Goal: Transaction & Acquisition: Book appointment/travel/reservation

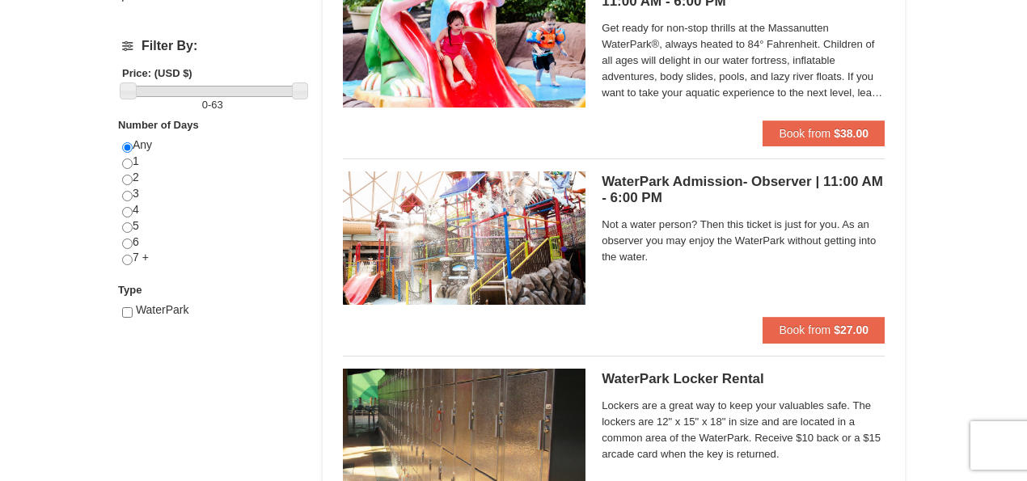
scroll to position [592, 0]
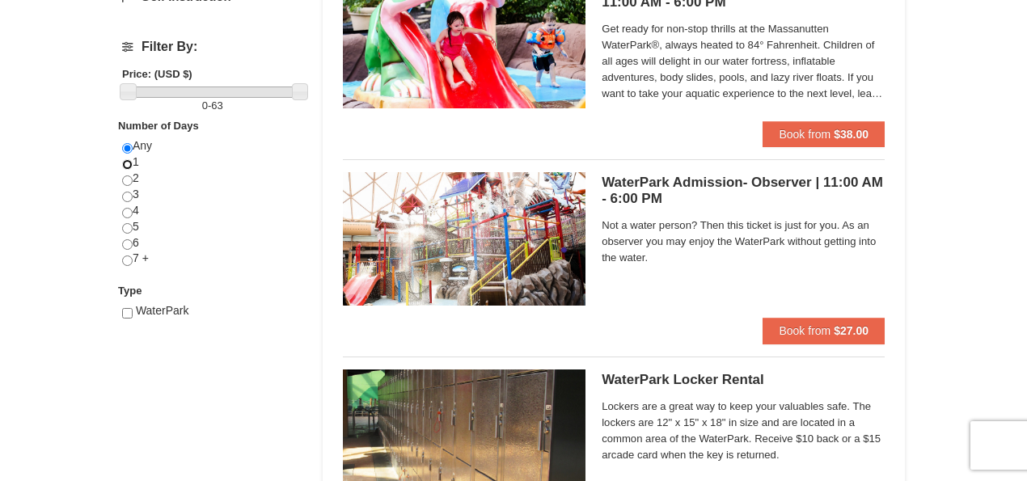
click at [129, 163] on input "radio" at bounding box center [127, 164] width 11 height 11
radio input "true"
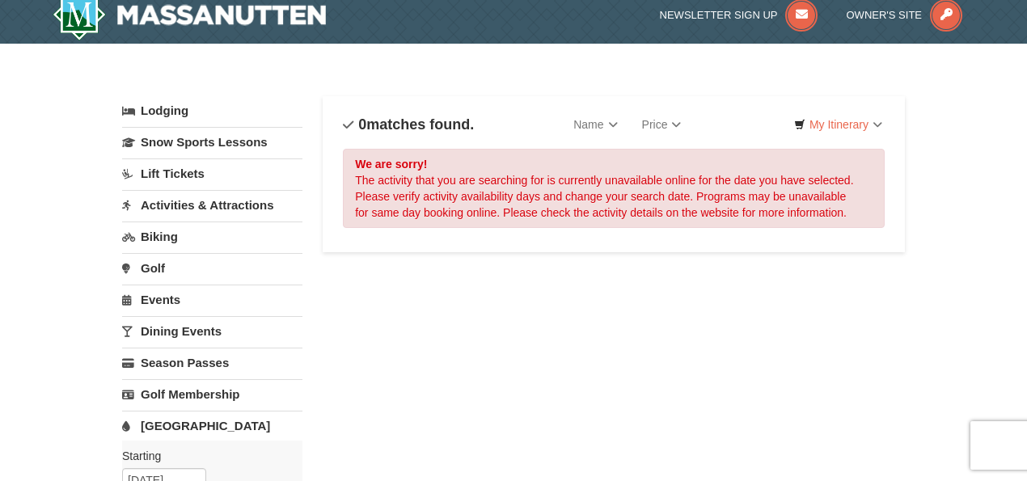
scroll to position [0, 0]
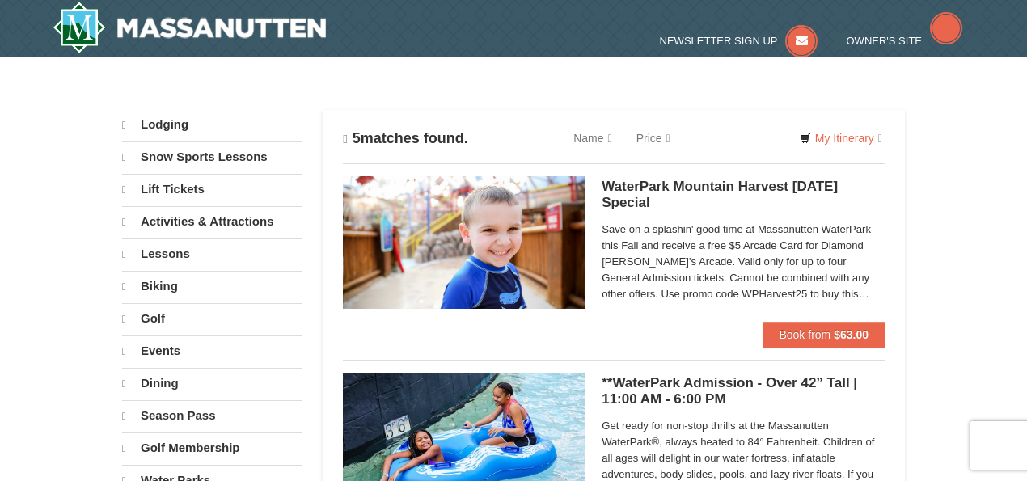
select select "10"
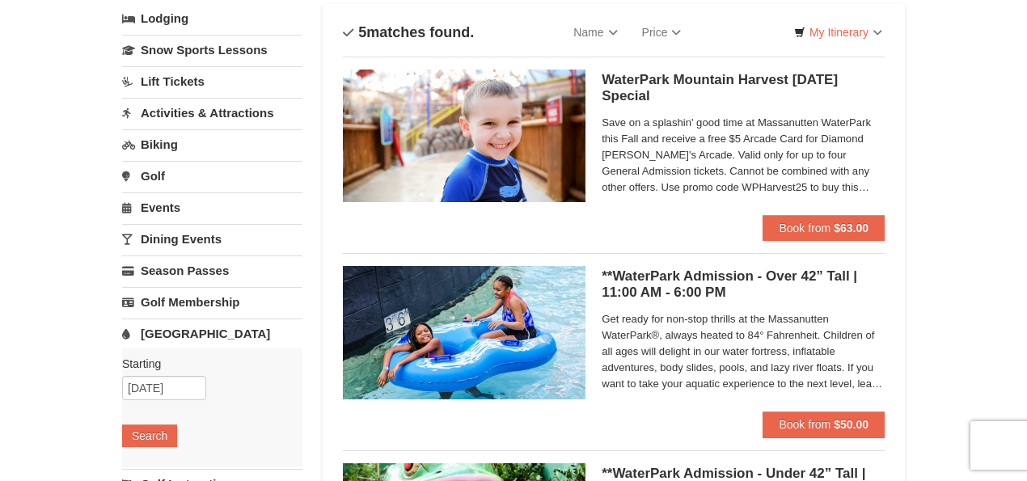
scroll to position [107, 0]
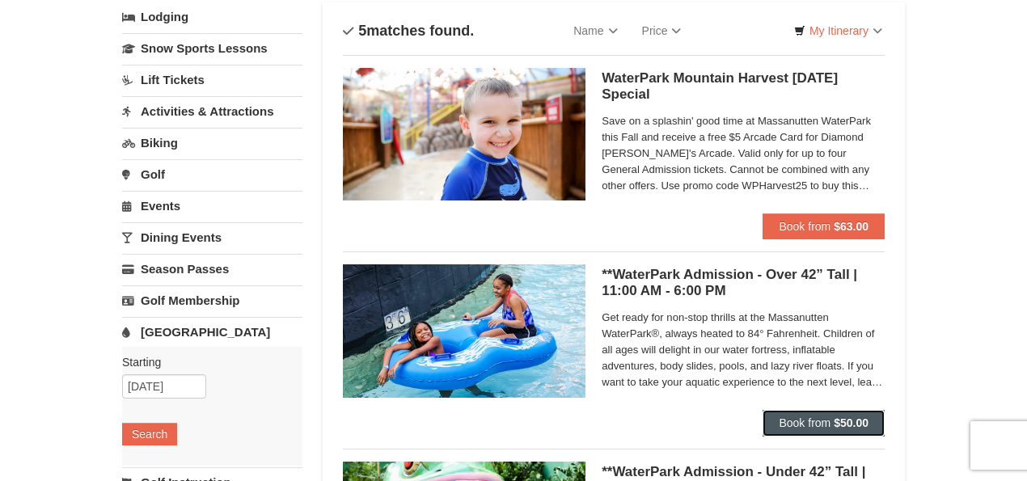
click at [786, 417] on span "Book from" at bounding box center [804, 422] width 52 height 13
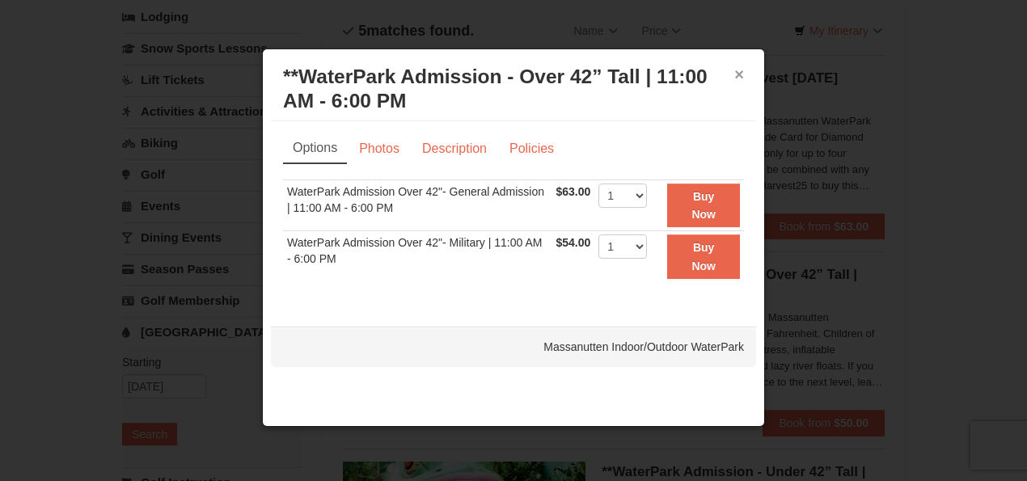
click at [737, 74] on button "×" at bounding box center [739, 74] width 10 height 16
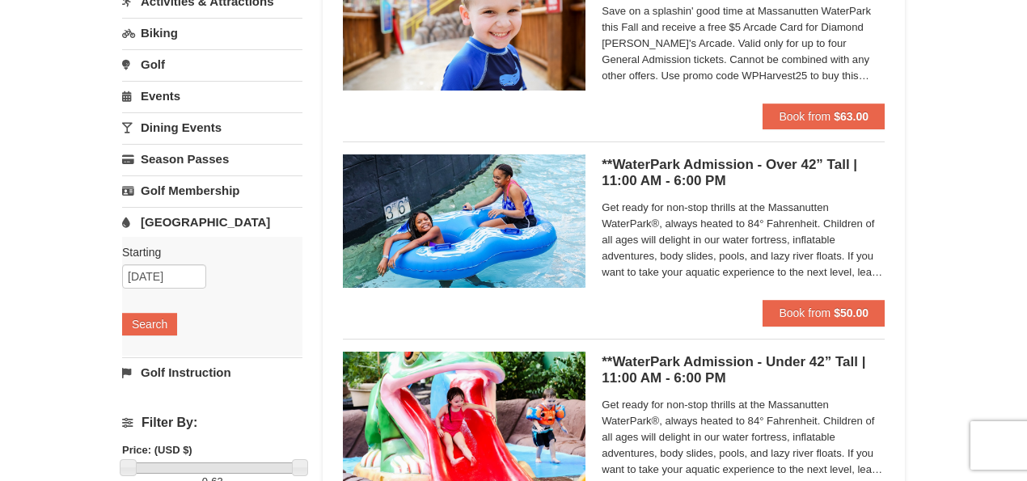
scroll to position [217, 0]
click at [831, 316] on button "Book from $50.00" at bounding box center [823, 313] width 122 height 26
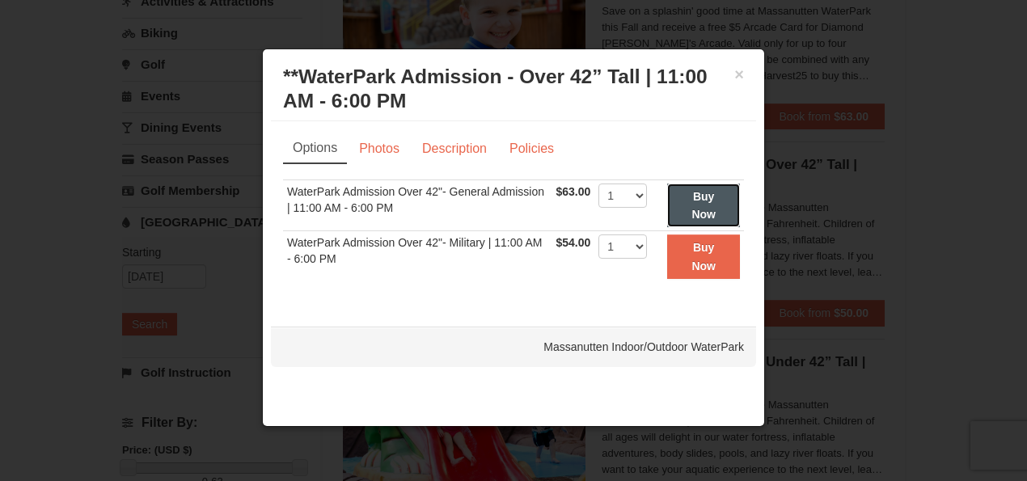
click at [691, 209] on button "Buy Now" at bounding box center [703, 205] width 73 height 44
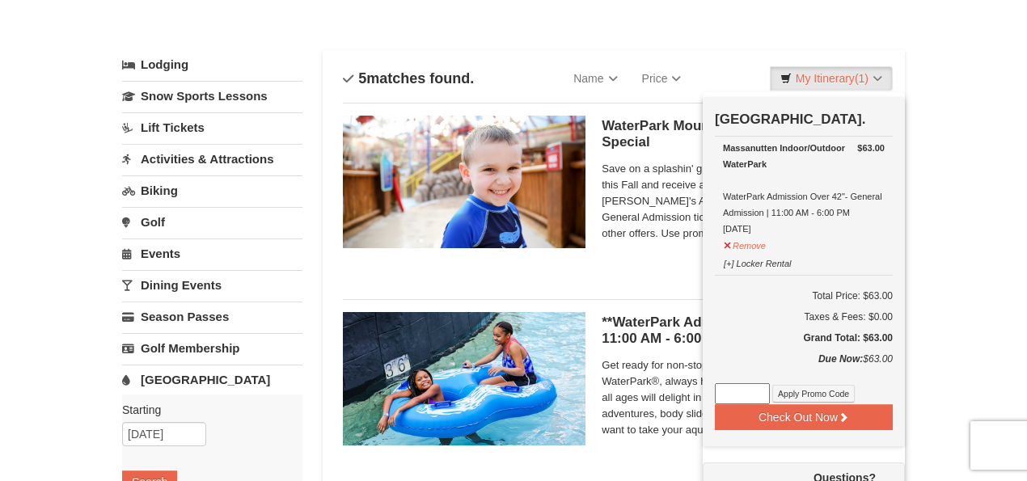
scroll to position [58, 0]
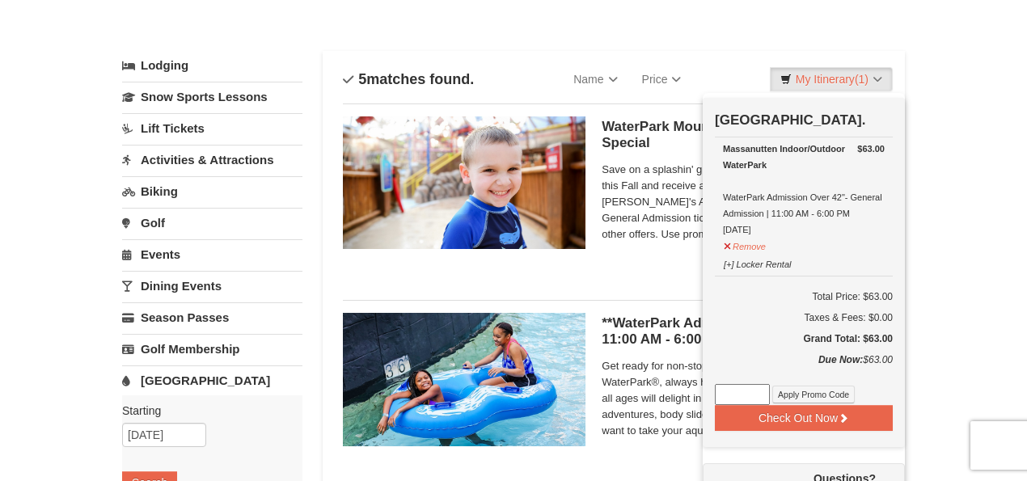
click at [757, 69] on div "Sort By Name Name (A to Z) Name (Z to A) Price Price (Low to High) Price (High …" at bounding box center [614, 79] width 542 height 32
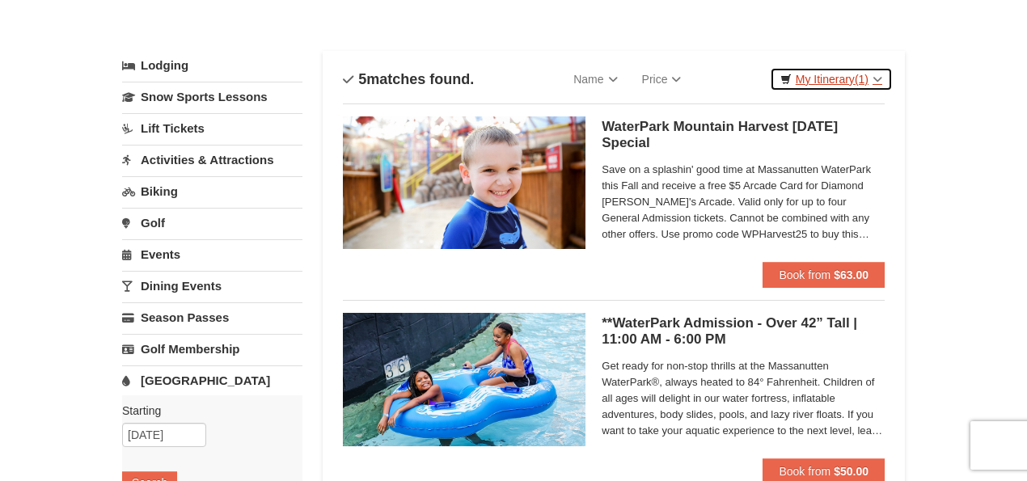
click at [816, 81] on link "My Itinerary (1)" at bounding box center [831, 79] width 123 height 24
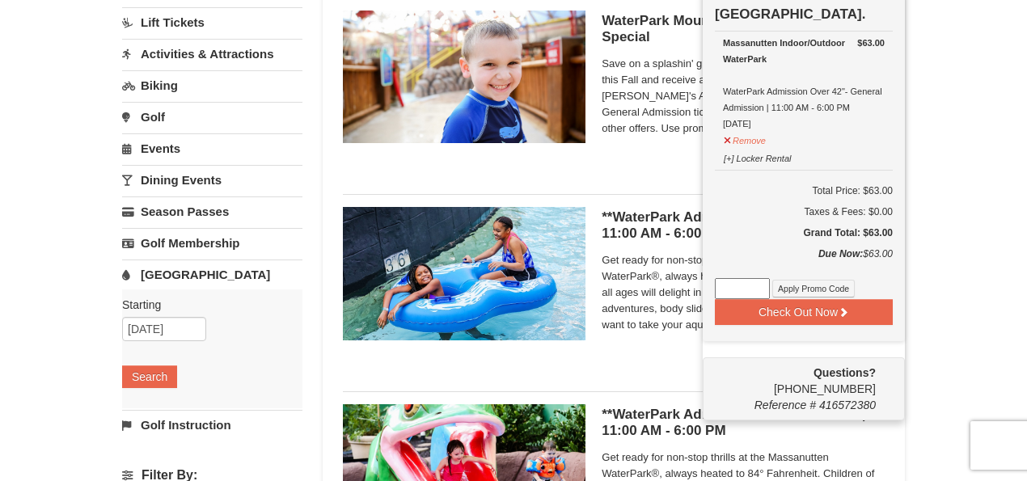
scroll to position [165, 0]
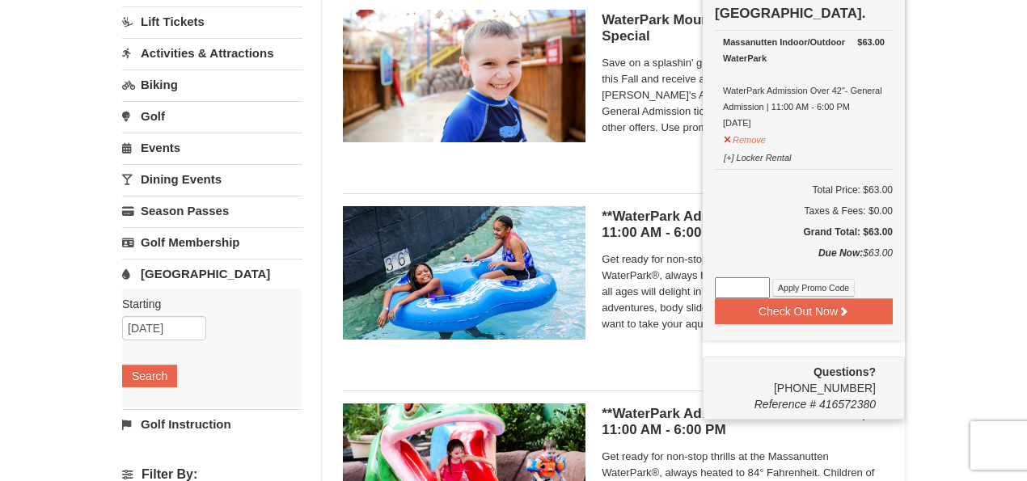
click at [673, 306] on span "Get ready for non-stop thrills at the Massanutten WaterPark®, always heated to …" at bounding box center [742, 291] width 283 height 81
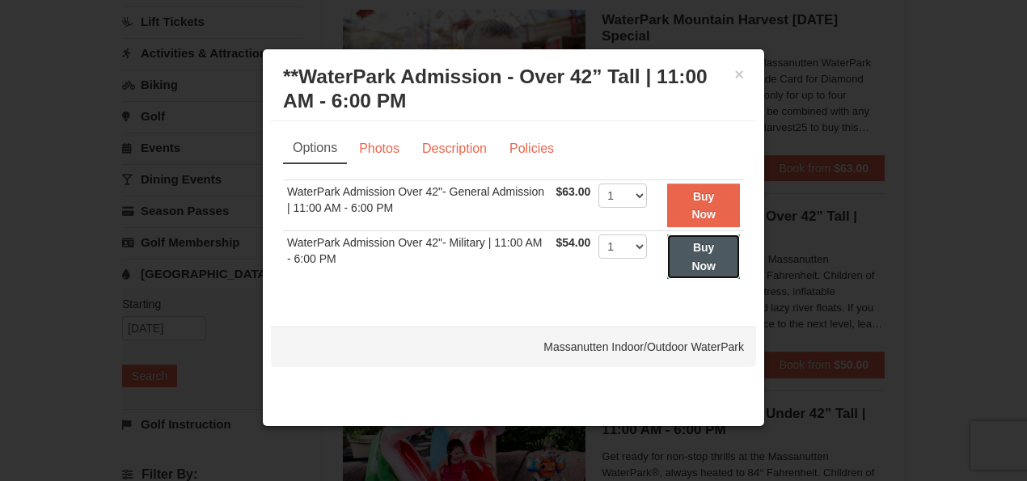
click at [684, 252] on button "Buy Now" at bounding box center [703, 256] width 73 height 44
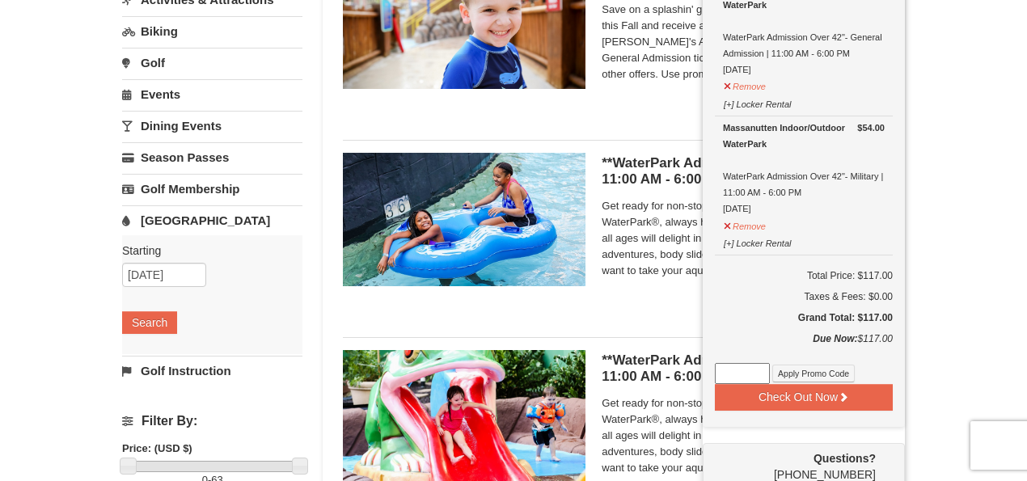
scroll to position [219, 0]
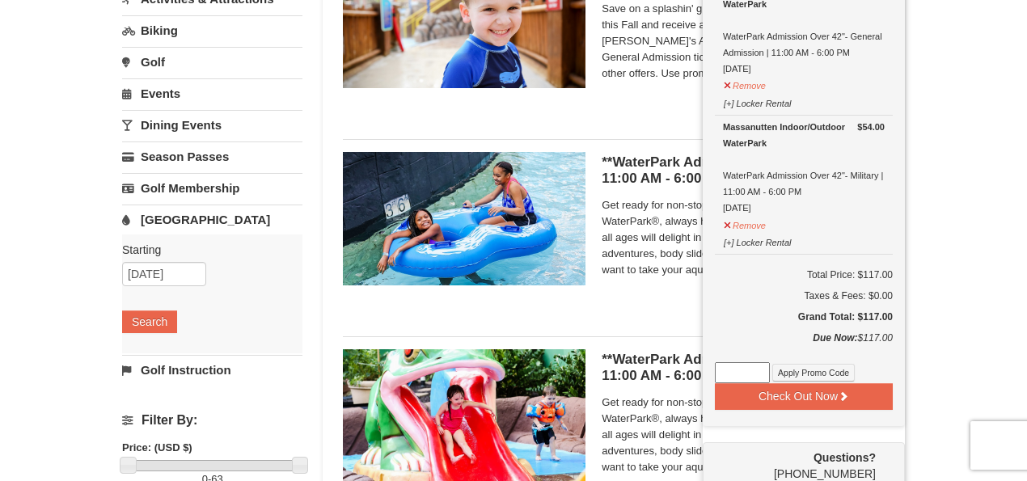
click at [976, 186] on div "× Categories List Filter My Itinerary (2) Check Out Now [GEOGRAPHIC_DATA]. $63.…" at bounding box center [513, 404] width 1027 height 1133
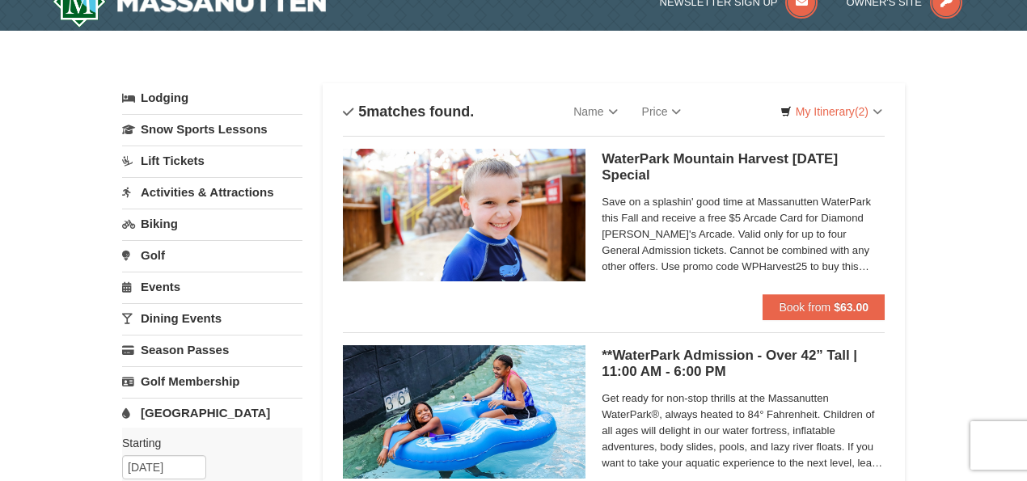
scroll to position [0, 0]
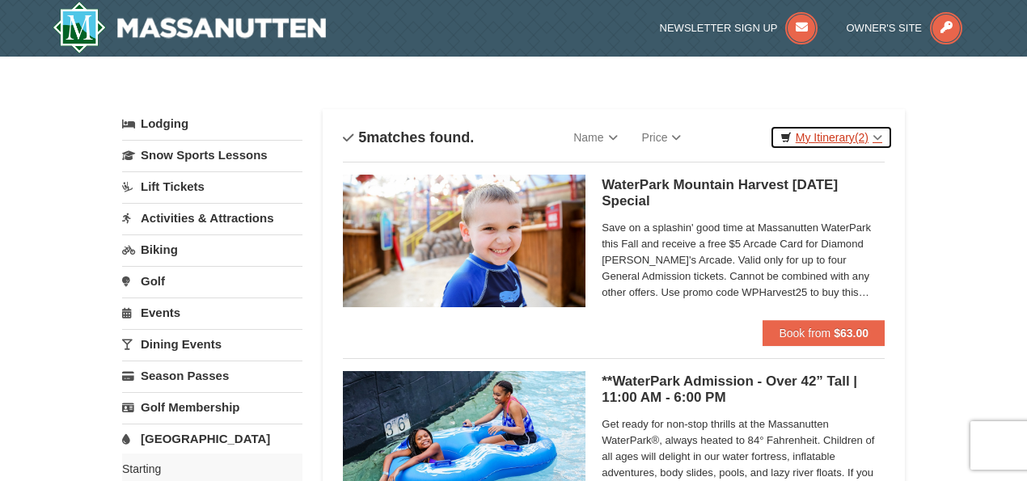
click at [855, 141] on span "(2)" at bounding box center [861, 137] width 14 height 13
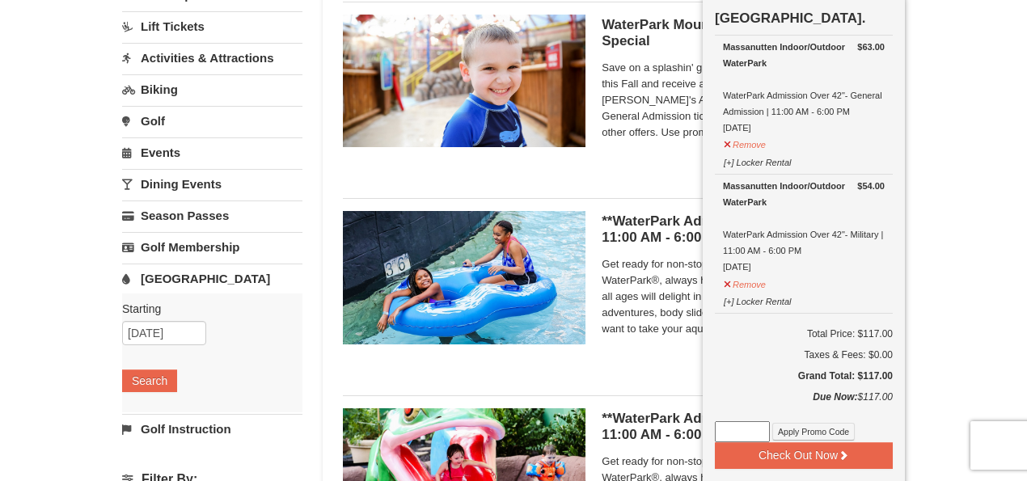
scroll to position [161, 0]
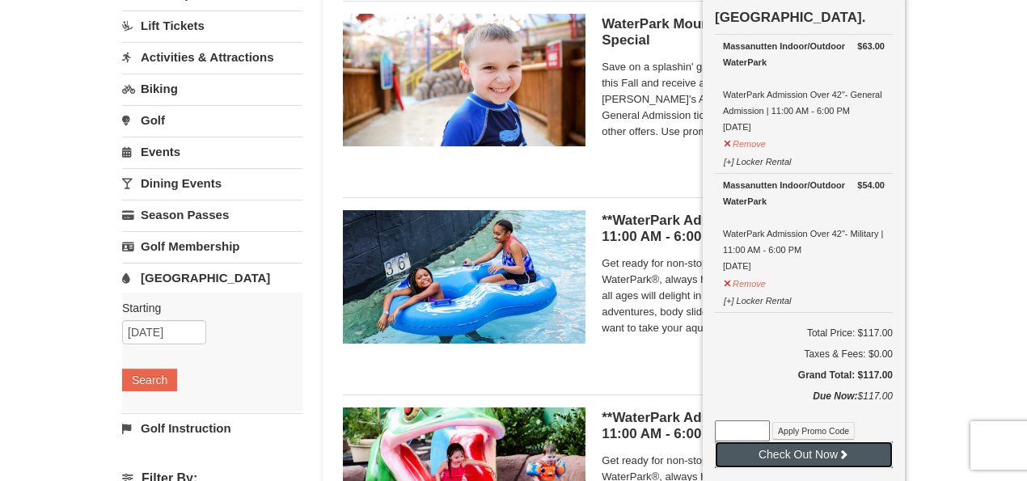
click at [829, 445] on button "Check Out Now" at bounding box center [804, 454] width 178 height 26
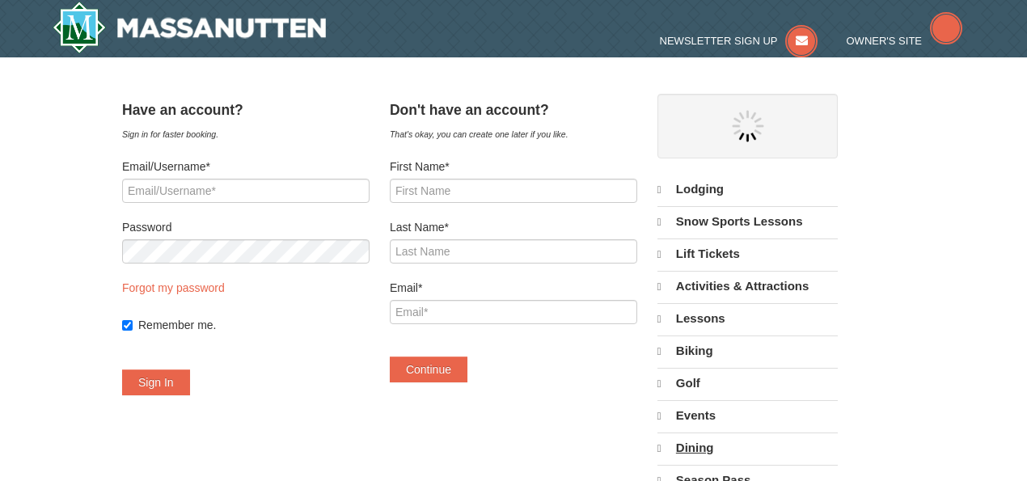
select select "10"
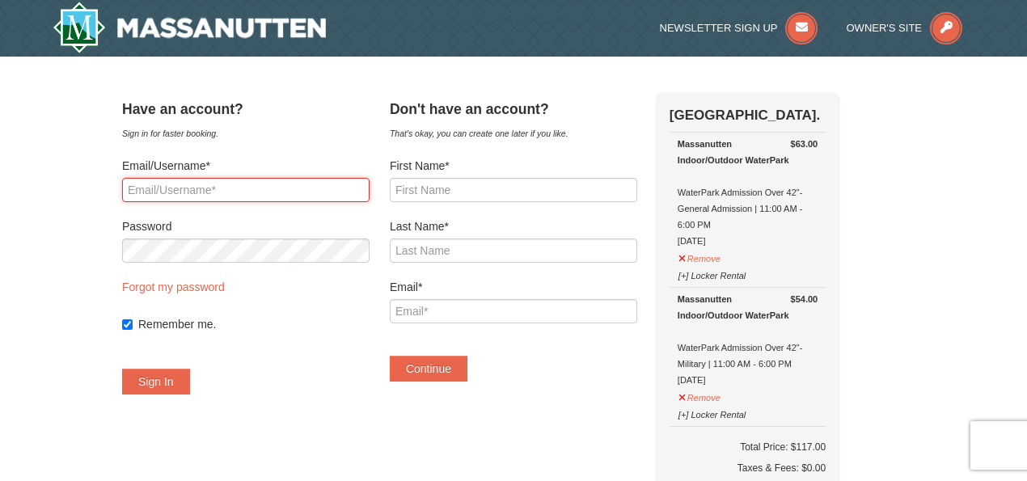
click at [267, 184] on input "Email/Username*" at bounding box center [245, 190] width 247 height 24
click at [325, 160] on label "Email/Username*" at bounding box center [245, 166] width 247 height 16
click at [325, 178] on input "Email/Username*" at bounding box center [245, 190] width 247 height 24
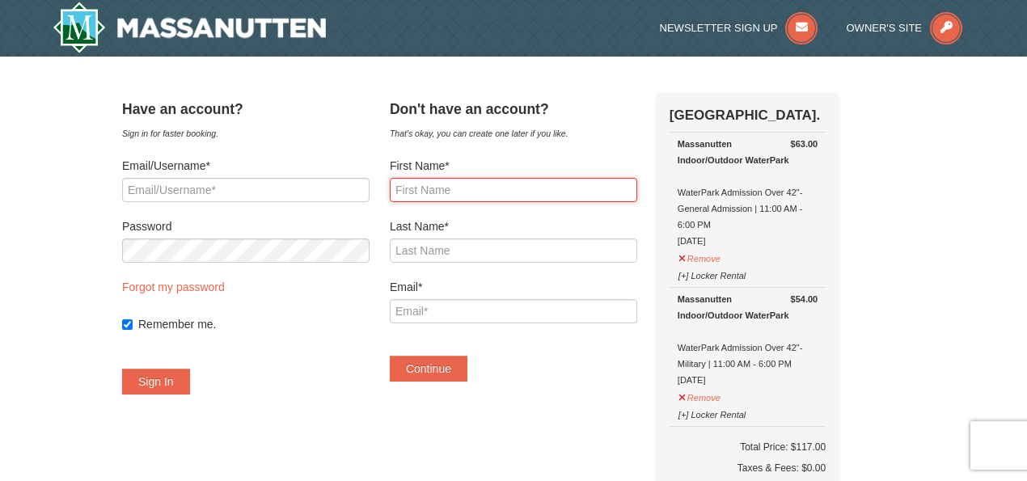
click at [475, 187] on input "First Name*" at bounding box center [513, 190] width 247 height 24
type input "Scott"
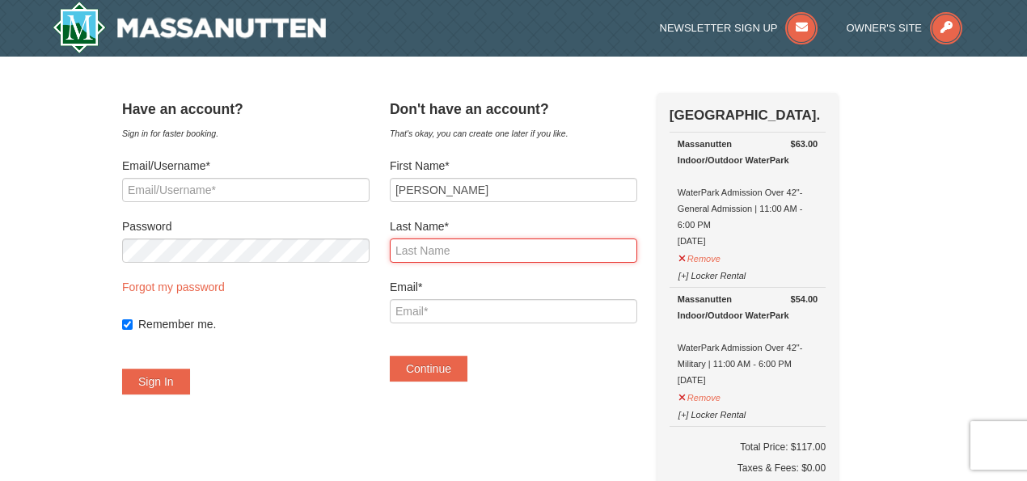
type input "Geary"
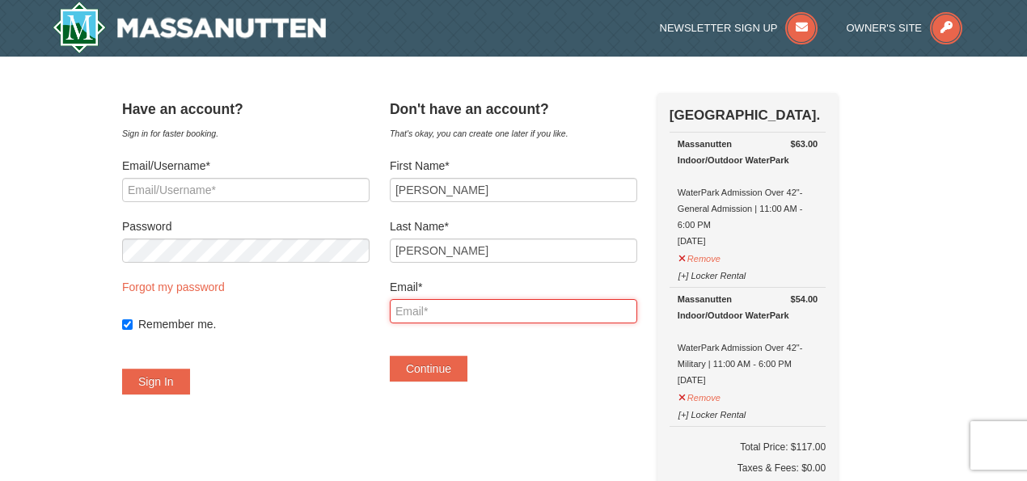
click at [471, 309] on input "Email*" at bounding box center [513, 311] width 247 height 24
click at [453, 314] on input "Email*" at bounding box center [513, 311] width 247 height 24
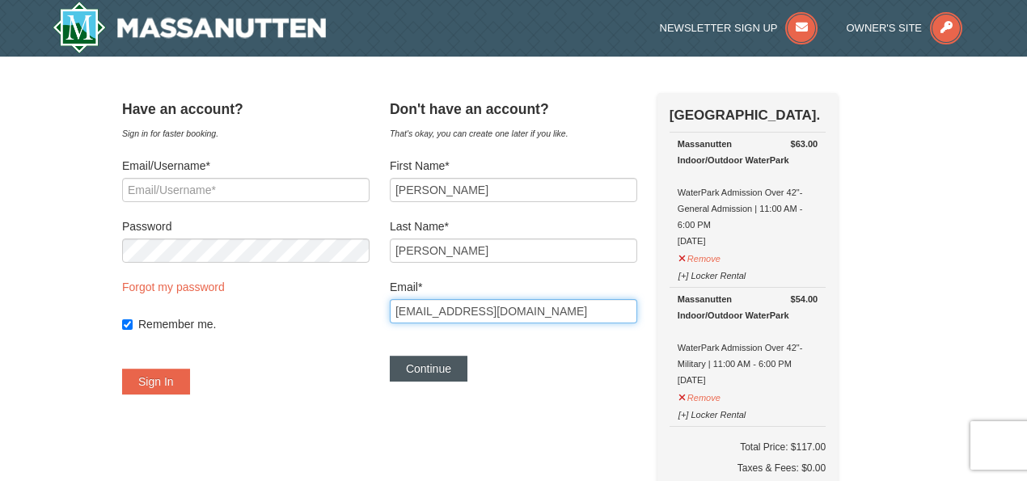
type input "linfx73@yahoo.com"
click at [451, 363] on button "Continue" at bounding box center [429, 369] width 78 height 26
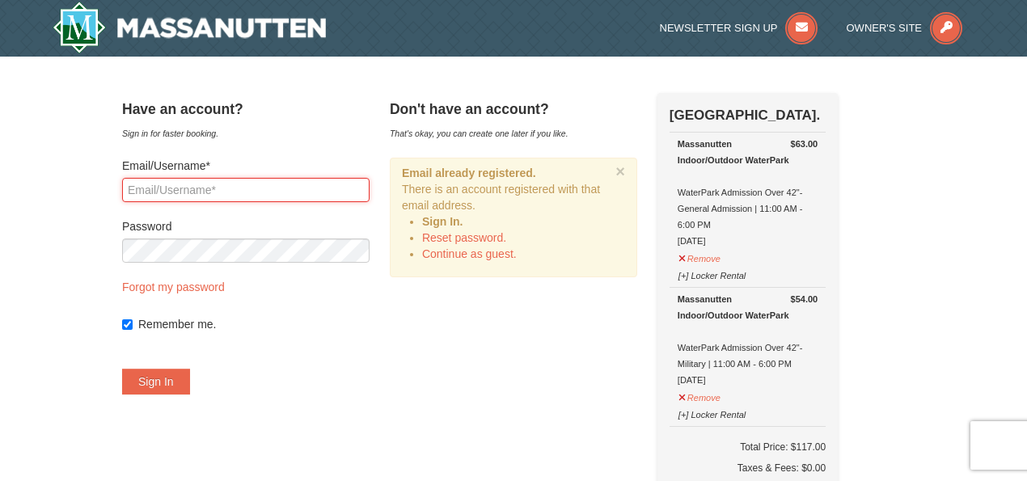
click at [288, 188] on input "Email/Username*" at bounding box center [245, 190] width 247 height 24
click at [257, 196] on input "scottgeary560@gmail.com" at bounding box center [245, 190] width 247 height 24
type input "linfx73@yahoo.com"
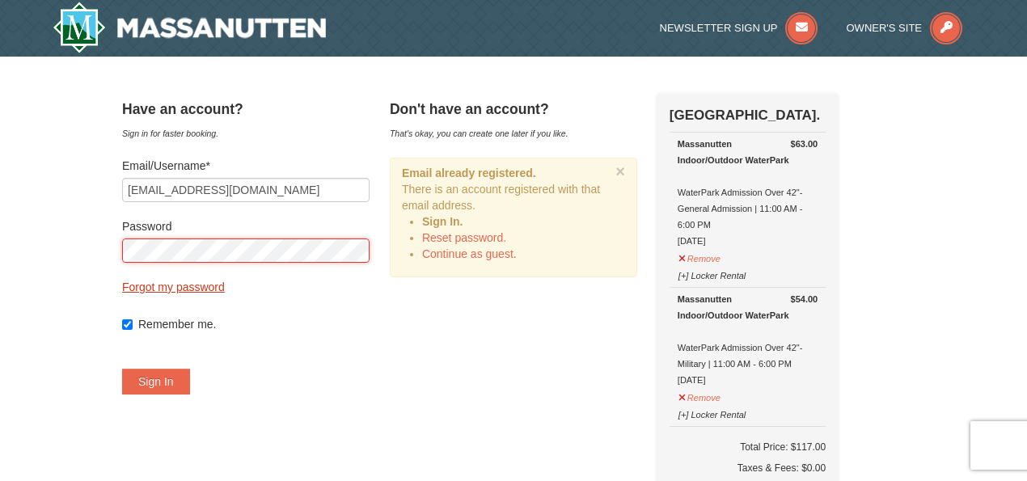
click at [122, 369] on button "Sign In" at bounding box center [156, 382] width 68 height 26
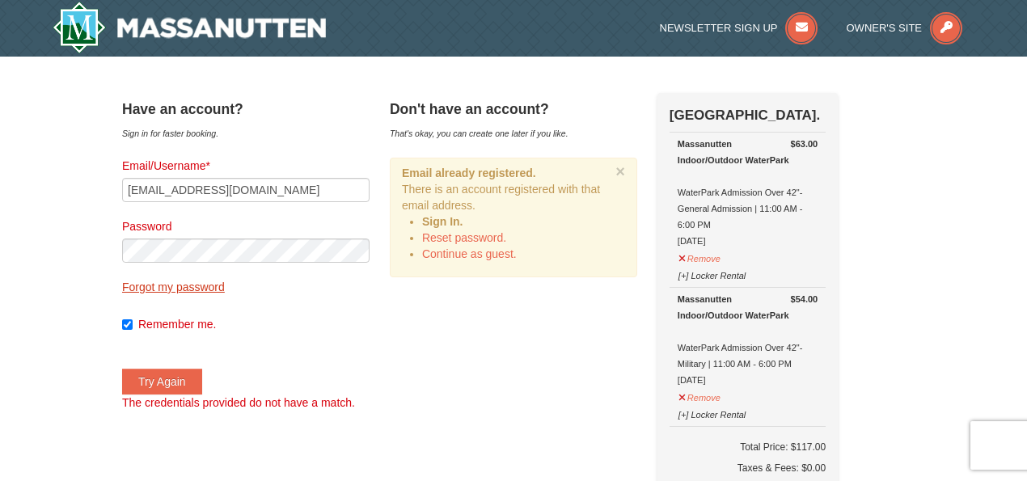
click at [205, 285] on link "Forgot my password" at bounding box center [173, 286] width 103 height 13
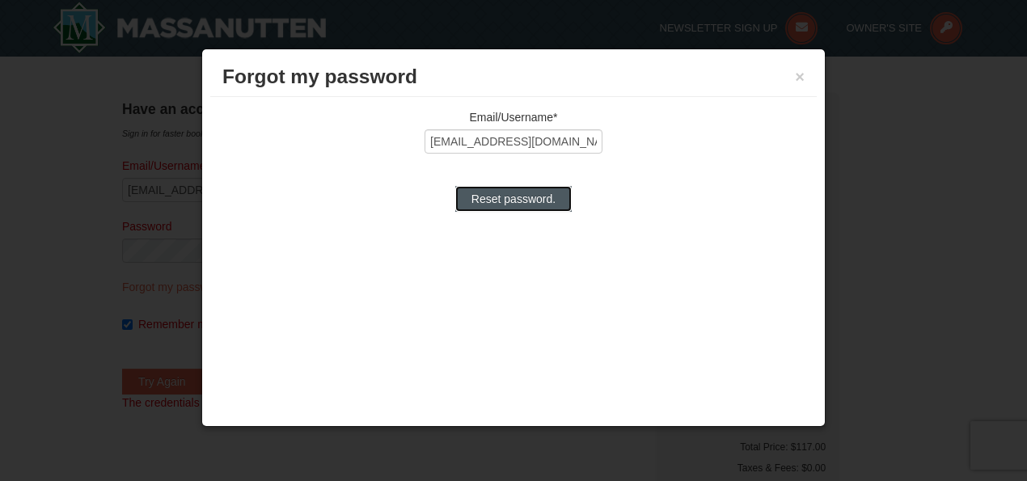
click at [482, 196] on input "Reset password." at bounding box center [513, 199] width 116 height 26
type input "Processing..."
type input "linfx73@yahoo.com"
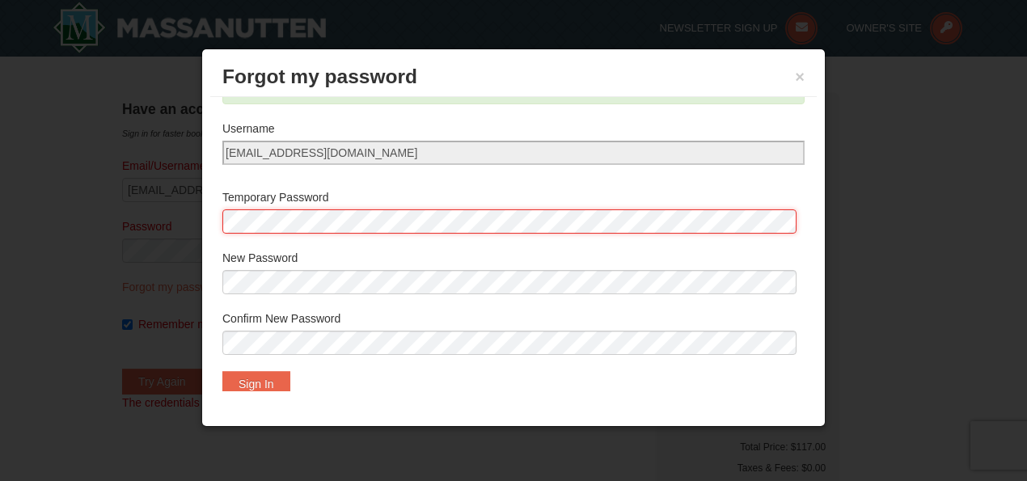
scroll to position [53, 0]
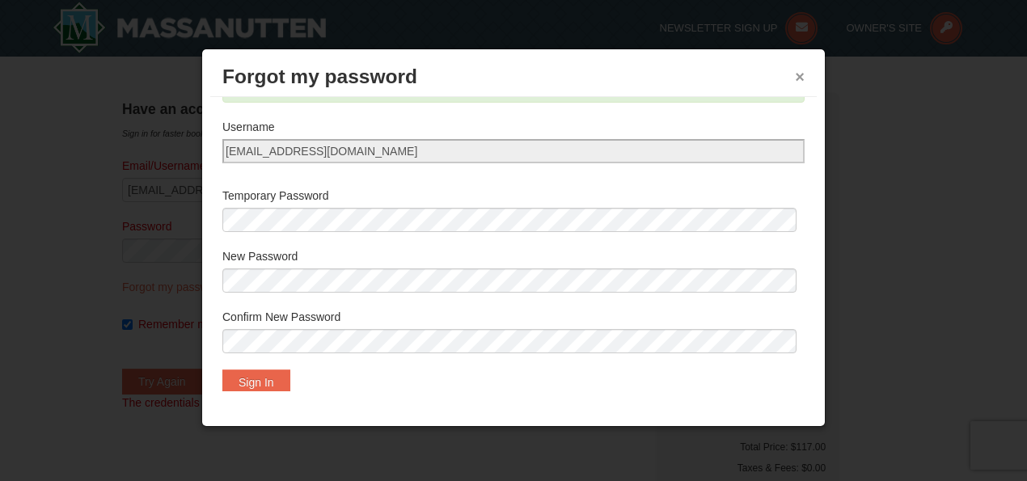
click at [799, 80] on button "×" at bounding box center [800, 77] width 10 height 16
